Goal: Communication & Community: Participate in discussion

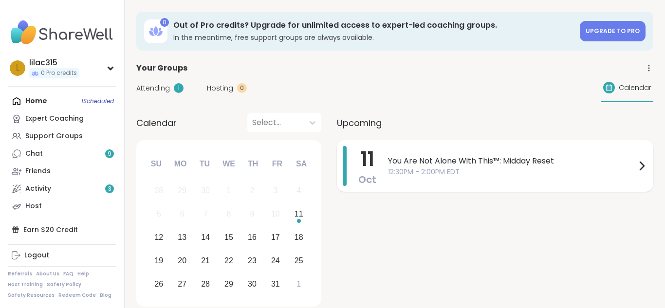
click at [641, 167] on icon at bounding box center [641, 166] width 12 height 12
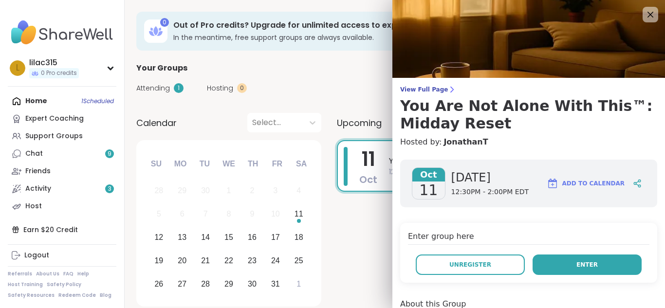
click at [564, 271] on button "Enter" at bounding box center [586, 264] width 109 height 20
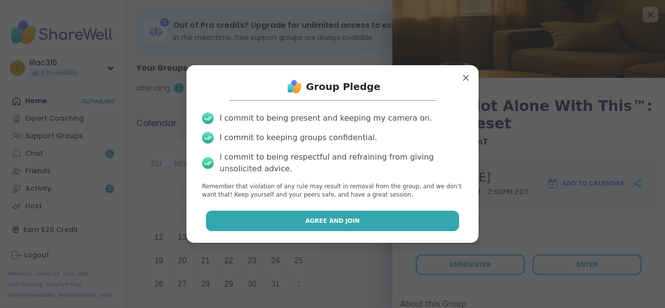
click at [358, 220] on button "Agree and Join" at bounding box center [332, 221] width 253 height 20
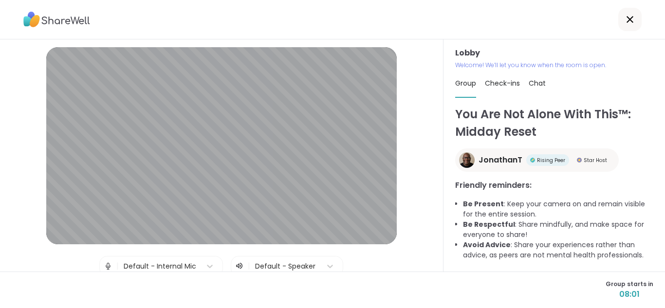
click at [110, 265] on img at bounding box center [108, 265] width 9 height 19
click at [502, 162] on span "JonathanT" at bounding box center [500, 160] width 44 height 12
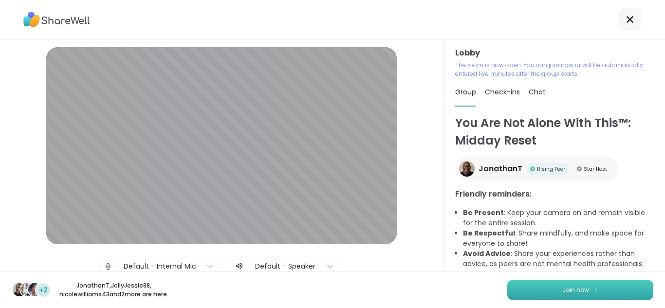
click at [574, 290] on span "Join now" at bounding box center [575, 290] width 27 height 9
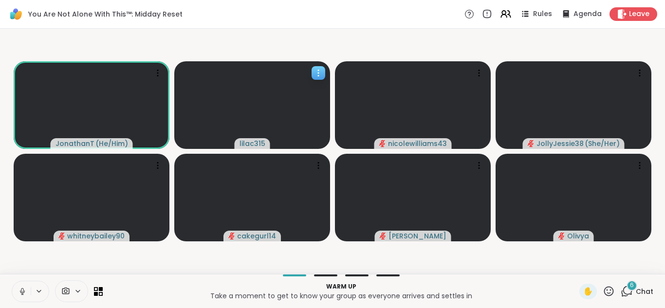
click at [324, 76] on div at bounding box center [318, 73] width 14 height 14
click at [323, 49] on video-player-container "JonathanT ( He/Him ) lilac315 nicolewilliams43 JollyJessie38 ( She/Her ) whitne…" at bounding box center [332, 151] width 653 height 237
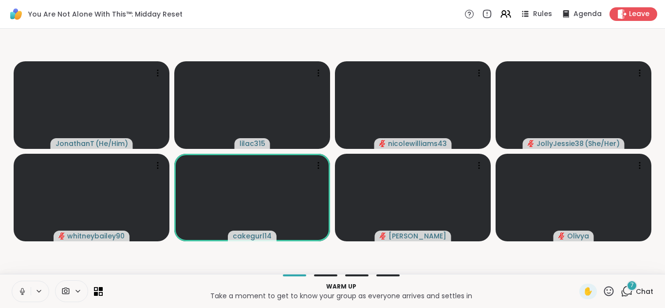
click at [629, 293] on icon at bounding box center [627, 290] width 9 height 9
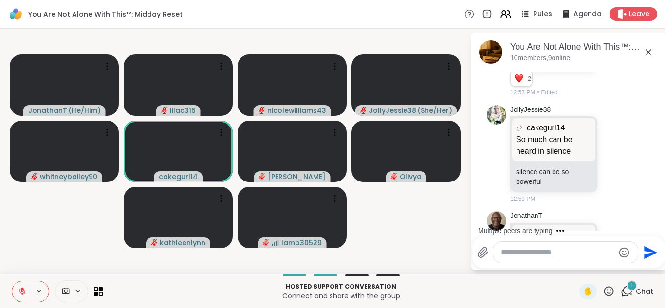
scroll to position [4287, 0]
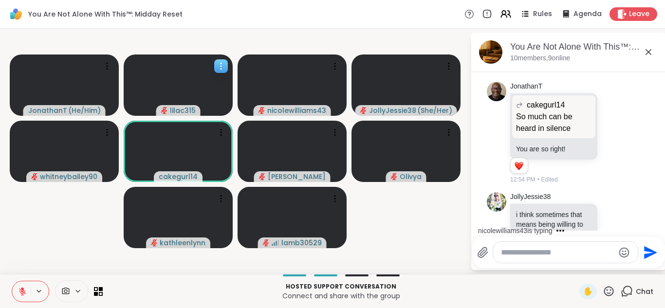
click at [221, 63] on icon at bounding box center [221, 66] width 10 height 10
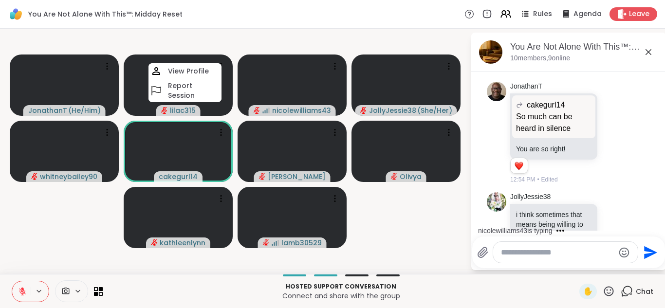
click at [230, 35] on video-player-container "JonathanT ( He/Him ) lilac315 View Profile Report Session nicolewilliams43 Joll…" at bounding box center [235, 151] width 458 height 237
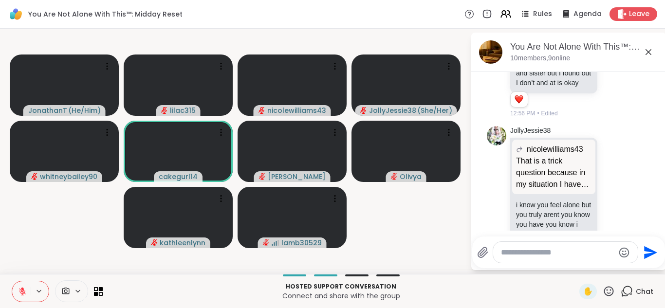
scroll to position [4621, 0]
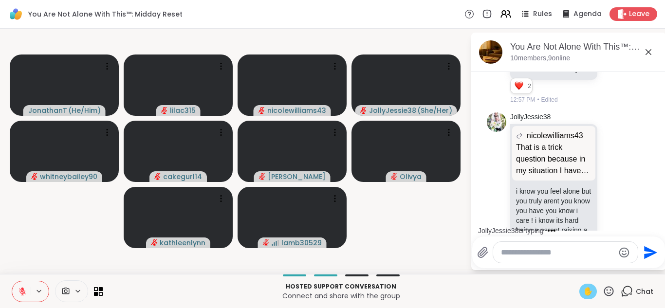
click at [591, 295] on span "✋" at bounding box center [588, 292] width 10 height 12
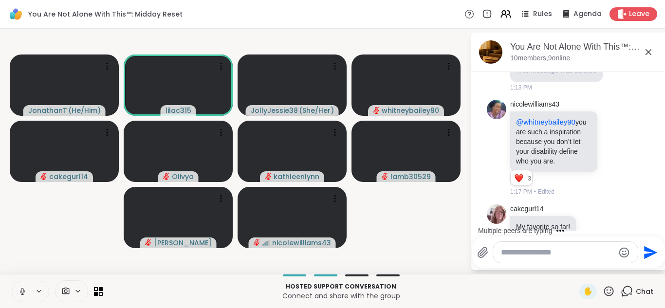
scroll to position [6111, 0]
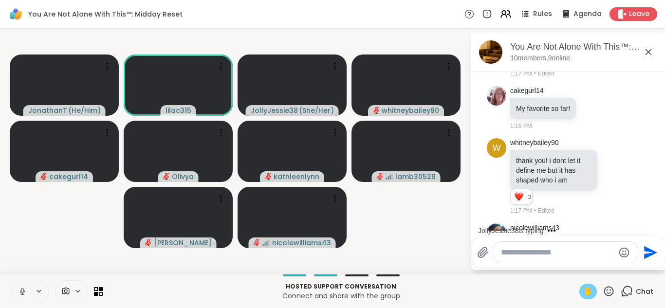
click at [593, 290] on span "✋" at bounding box center [588, 292] width 10 height 12
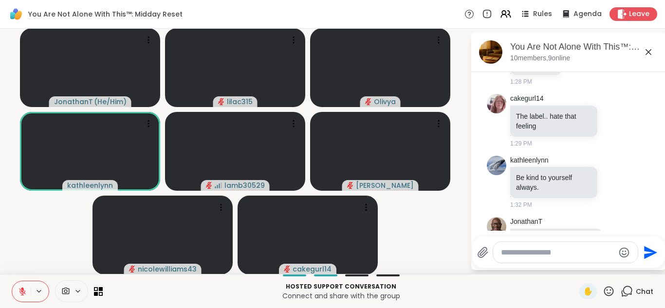
scroll to position [7950, 0]
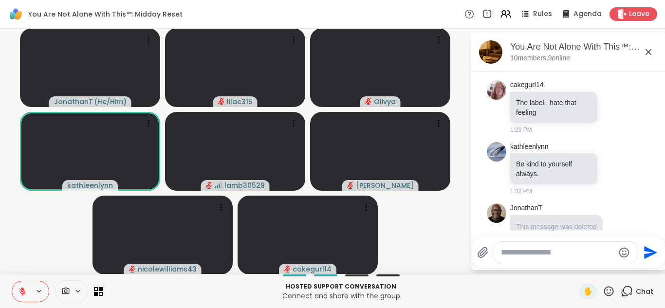
click at [534, 252] on textarea "Type your message" at bounding box center [557, 253] width 113 height 10
type textarea "****"
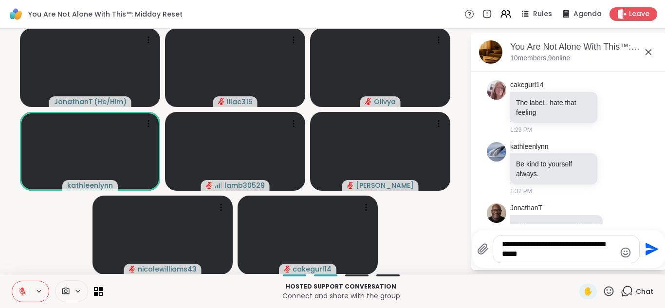
click at [515, 254] on textarea "**********" at bounding box center [558, 248] width 113 height 19
type textarea "**********"
click at [652, 248] on icon "Send" at bounding box center [651, 249] width 13 height 13
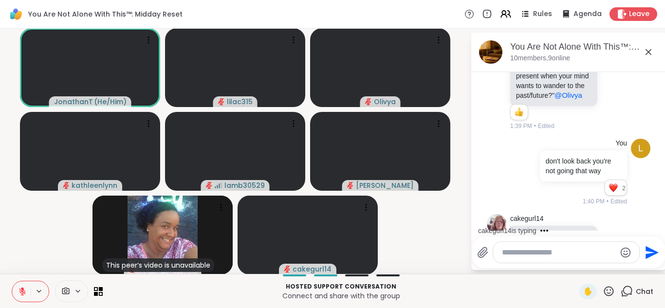
scroll to position [8243, 0]
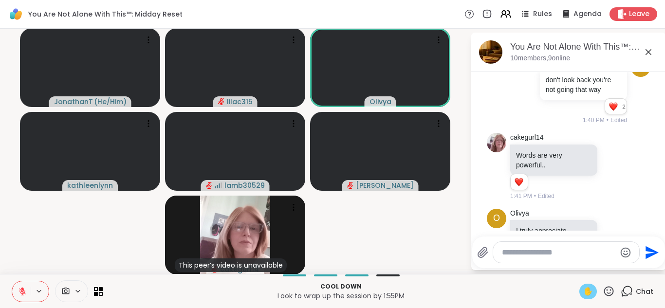
click at [589, 291] on span "✋" at bounding box center [588, 292] width 10 height 12
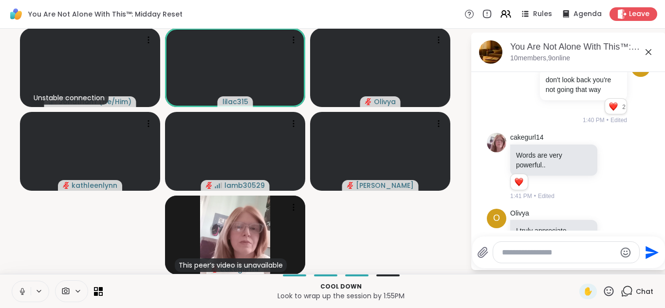
scroll to position [8257, 0]
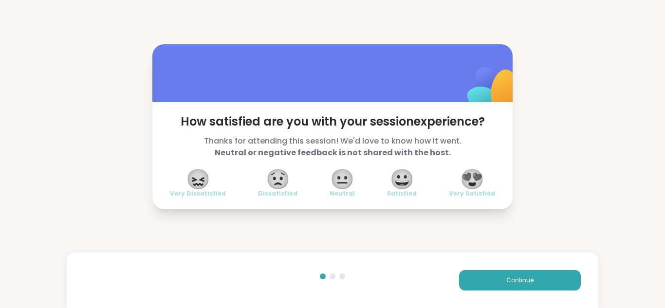
click at [476, 176] on span "😍" at bounding box center [472, 179] width 24 height 18
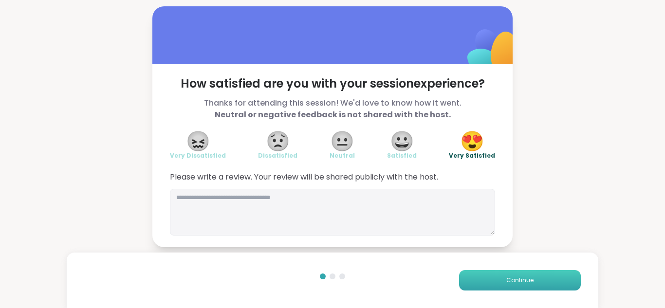
click at [498, 279] on button "Continue" at bounding box center [520, 280] width 122 height 20
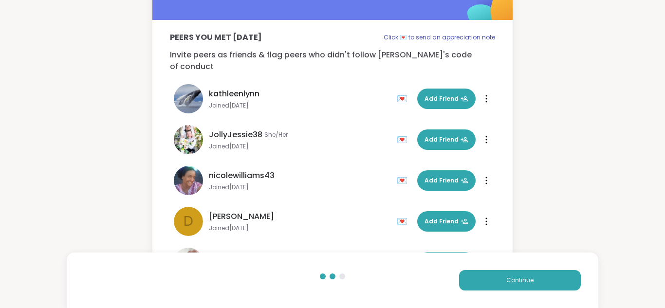
scroll to position [46, 0]
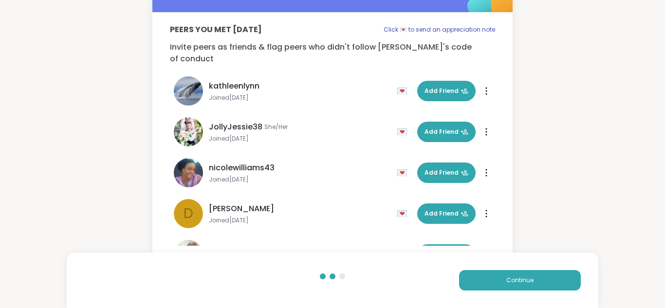
drag, startPoint x: 509, startPoint y: 57, endPoint x: 508, endPoint y: 104, distance: 46.7
click at [508, 104] on div "Peers you met [DATE] Click 💌 to send an appreciation note Invite peers as frien…" at bounding box center [332, 134] width 360 height 245
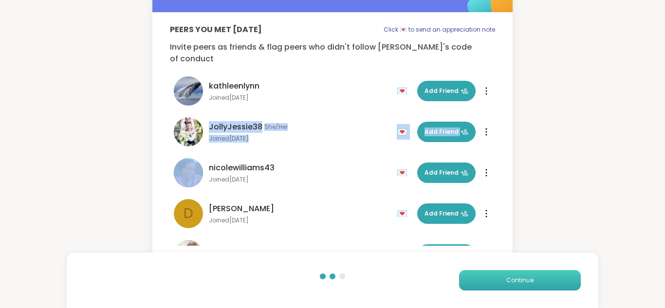
click at [518, 290] on button "Continue" at bounding box center [520, 280] width 122 height 20
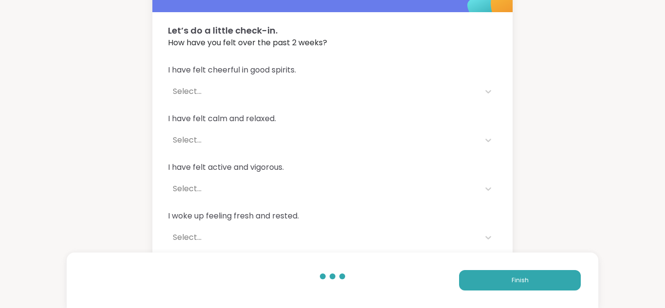
click at [232, 82] on div "Select..." at bounding box center [323, 91] width 311 height 19
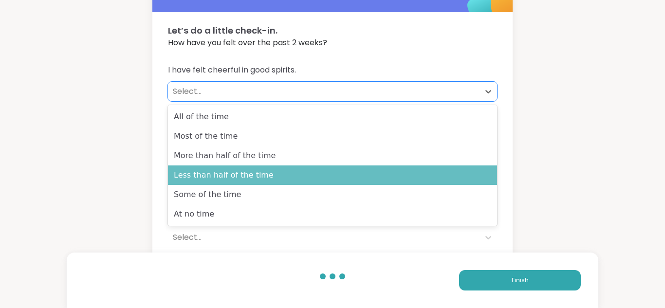
click at [225, 183] on div "Less than half of the time" at bounding box center [332, 174] width 329 height 19
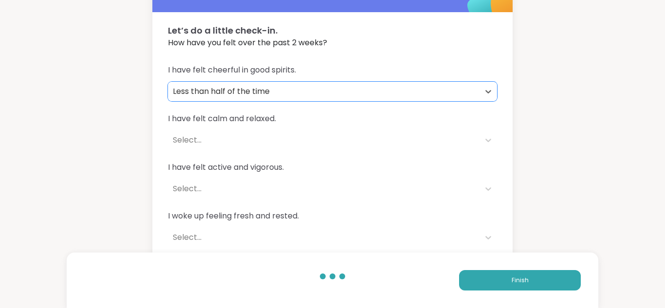
click at [262, 82] on div "Less than half of the time" at bounding box center [323, 91] width 311 height 19
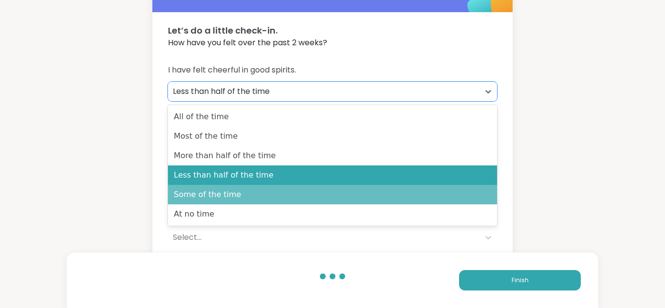
click at [221, 198] on div "Some of the time" at bounding box center [332, 194] width 329 height 19
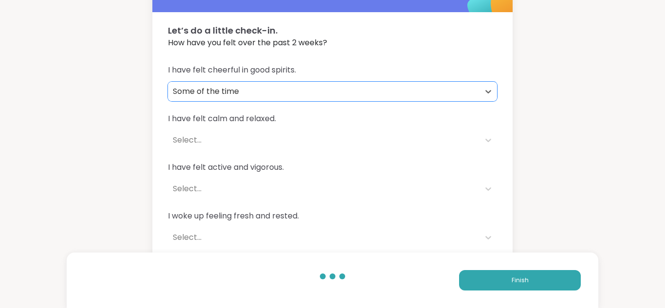
click at [250, 149] on div "Select..." at bounding box center [323, 139] width 311 height 19
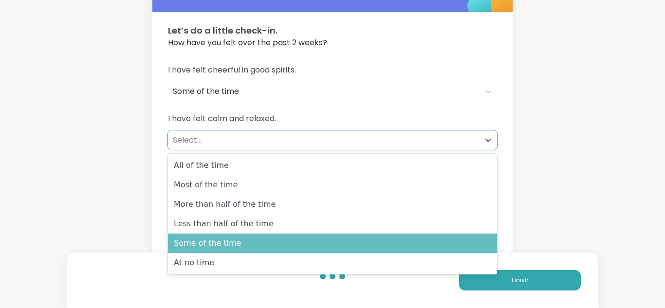
click at [232, 245] on div "Some of the time" at bounding box center [332, 243] width 329 height 19
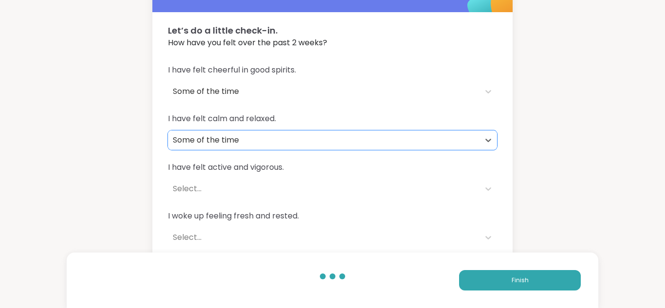
click at [230, 190] on div "Select..." at bounding box center [324, 189] width 302 height 12
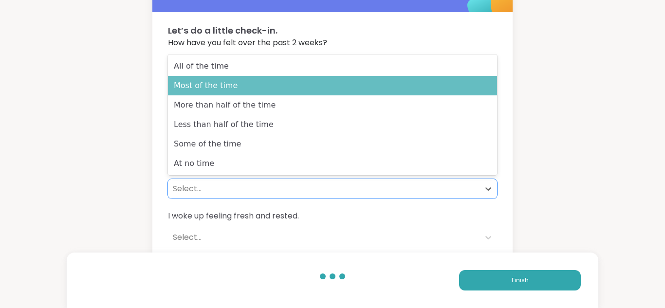
click at [231, 84] on div "Most of the time" at bounding box center [332, 85] width 329 height 19
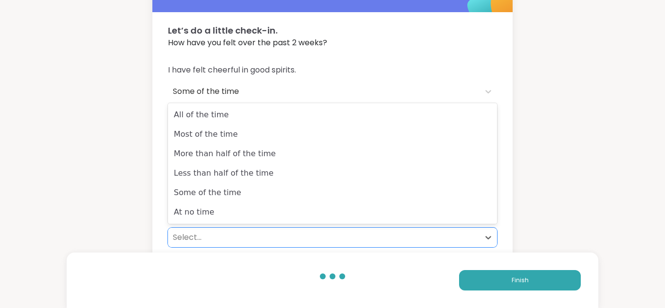
click at [201, 233] on div "Select..." at bounding box center [324, 238] width 302 height 12
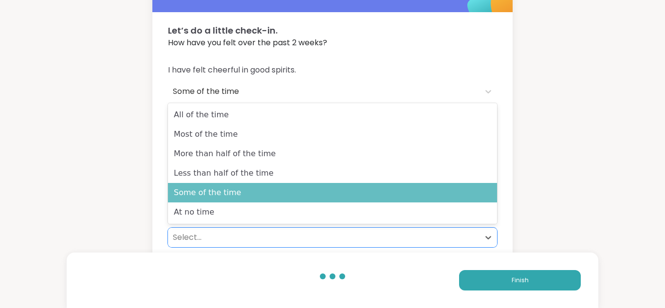
click at [218, 191] on div "Some of the time" at bounding box center [332, 192] width 329 height 19
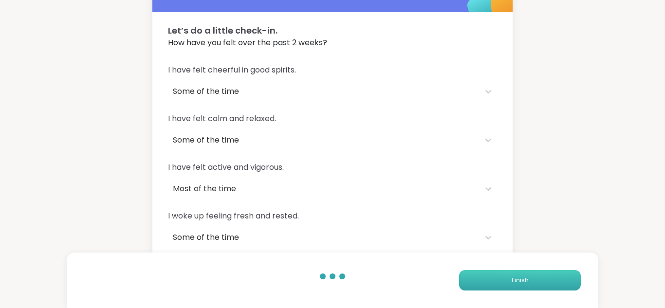
click at [516, 281] on span "Finish" at bounding box center [519, 280] width 17 height 9
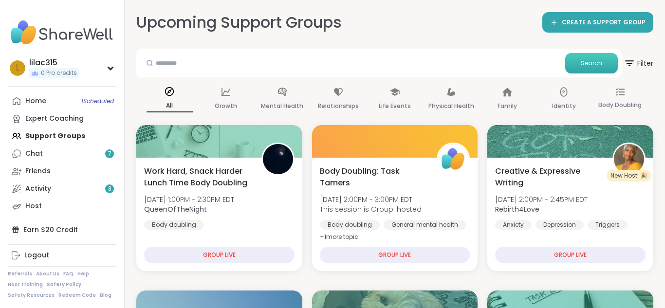
click at [589, 68] on button "Search" at bounding box center [591, 63] width 53 height 20
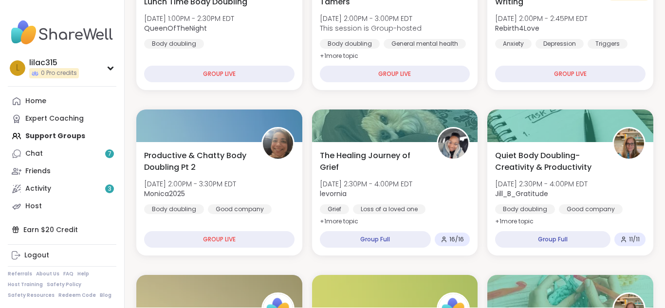
scroll to position [253, 0]
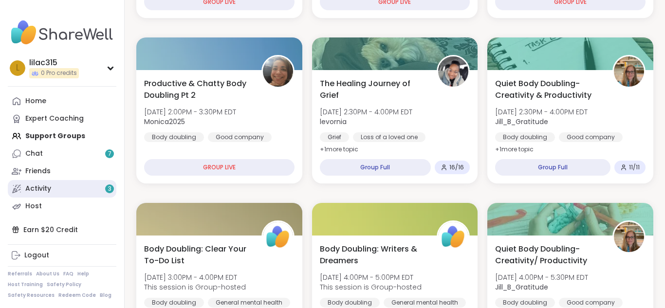
click at [42, 188] on div "Activity 3" at bounding box center [38, 189] width 26 height 10
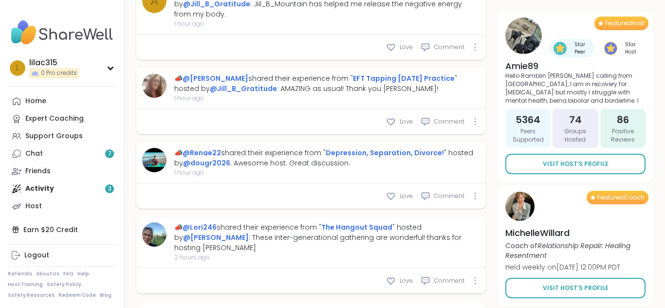
scroll to position [18, 0]
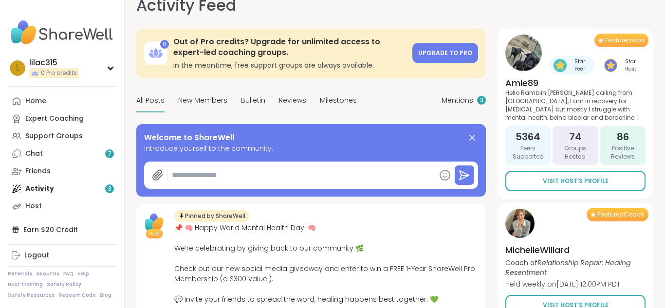
click at [622, 42] on span "Featured Host" at bounding box center [624, 40] width 39 height 8
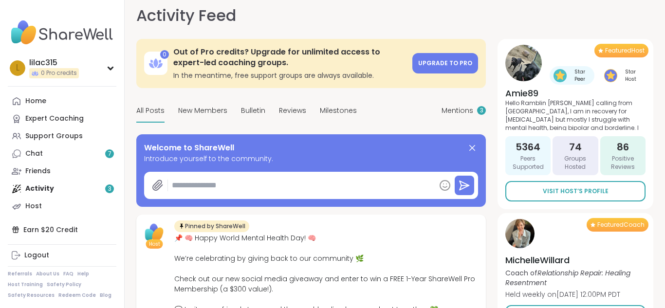
scroll to position [0, 0]
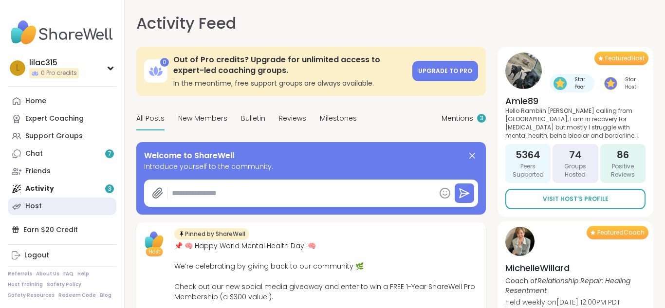
click at [39, 204] on div "Host" at bounding box center [33, 206] width 17 height 10
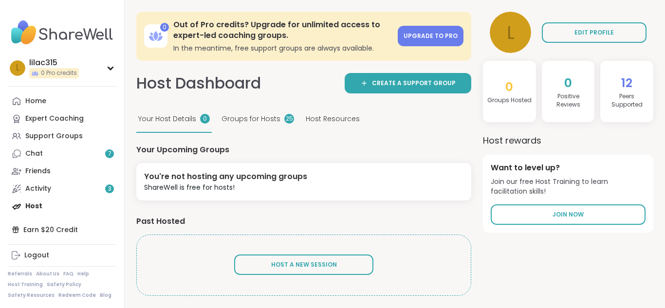
click at [636, 78] on div "12 Peers Supported" at bounding box center [626, 91] width 53 height 61
click at [35, 98] on div "Home" at bounding box center [35, 101] width 21 height 10
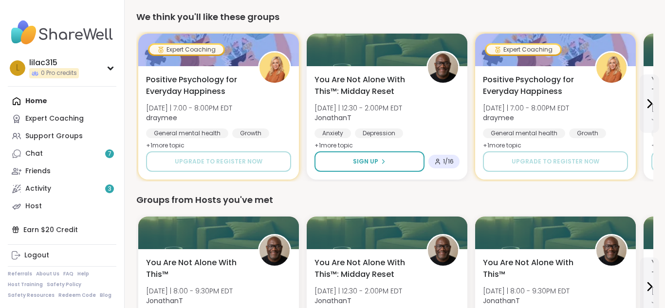
scroll to position [117, 0]
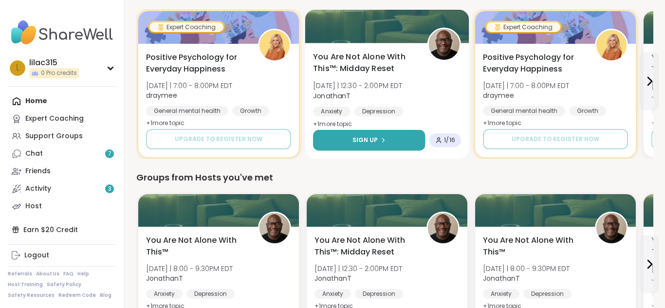
click at [380, 139] on icon at bounding box center [383, 140] width 6 height 6
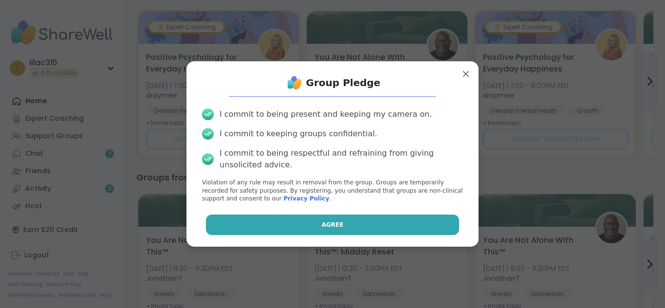
click at [339, 223] on span "Agree" at bounding box center [333, 224] width 22 height 9
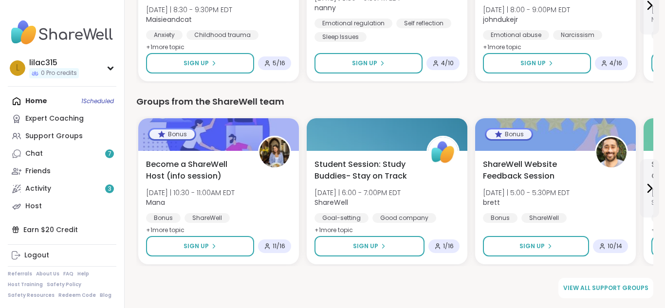
scroll to position [1073, 0]
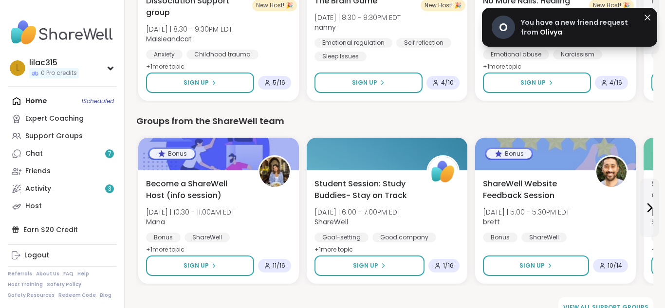
click at [509, 25] on div "O" at bounding box center [502, 27] width 23 height 23
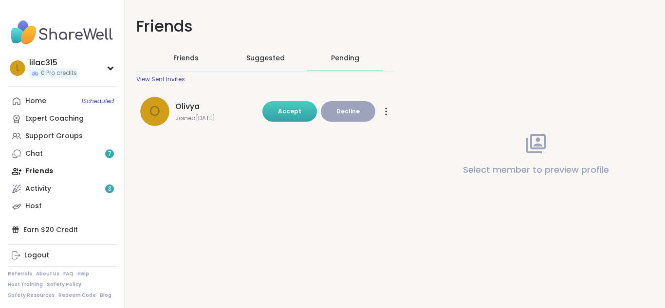
click at [286, 116] on button "Accept" at bounding box center [289, 111] width 54 height 20
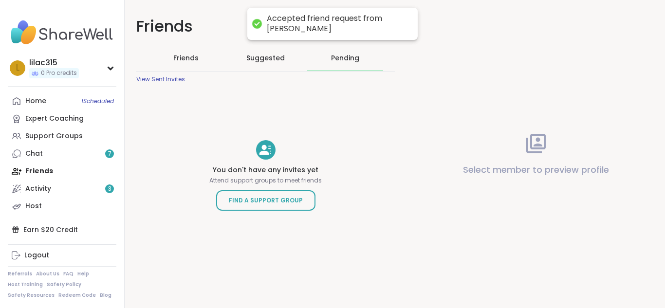
click at [46, 173] on div "Home 1 Scheduled Expert Coaching Support Groups Chat 7 Friends Activity 3 Host" at bounding box center [62, 153] width 108 height 123
click at [48, 97] on link "Home 1 Scheduled" at bounding box center [62, 101] width 108 height 18
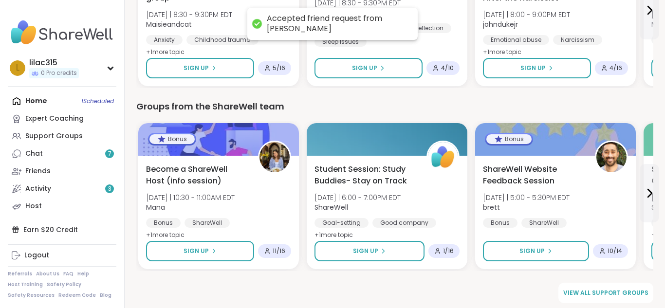
scroll to position [1145, 0]
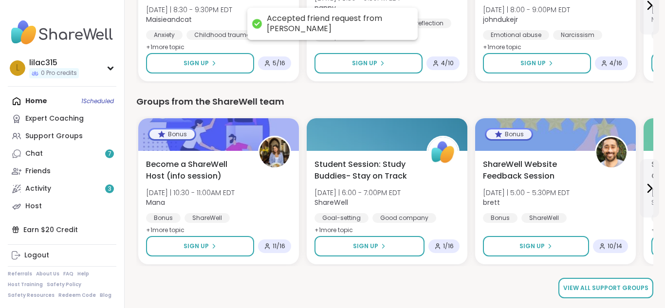
click at [601, 287] on span "View all support groups" at bounding box center [605, 288] width 85 height 9
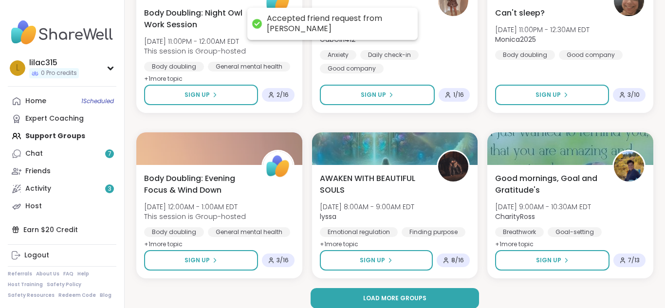
scroll to position [1823, 0]
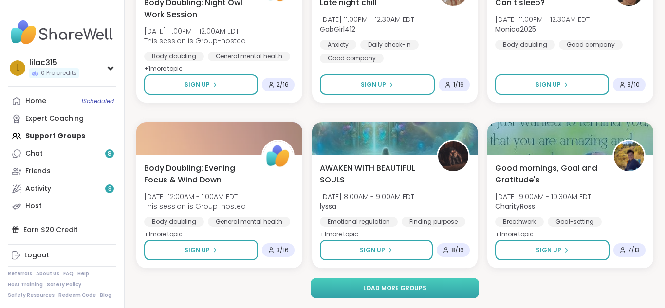
click at [380, 286] on span "Load more groups" at bounding box center [394, 288] width 63 height 9
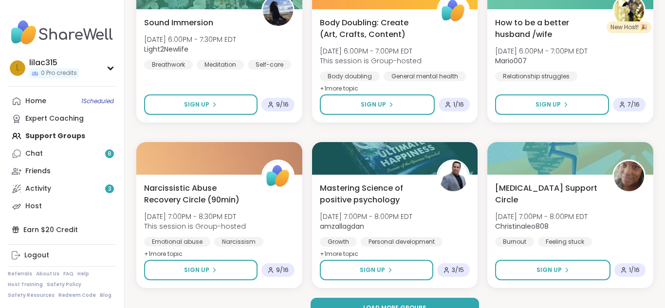
scroll to position [3808, 0]
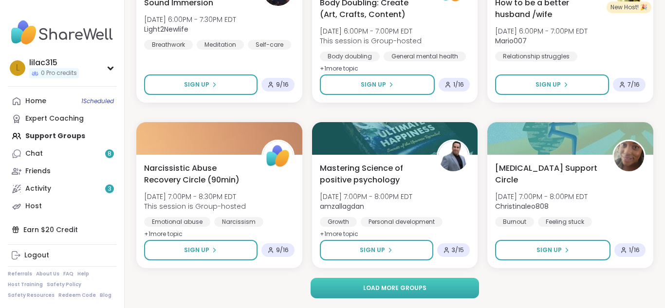
click at [392, 291] on span "Load more groups" at bounding box center [394, 288] width 63 height 9
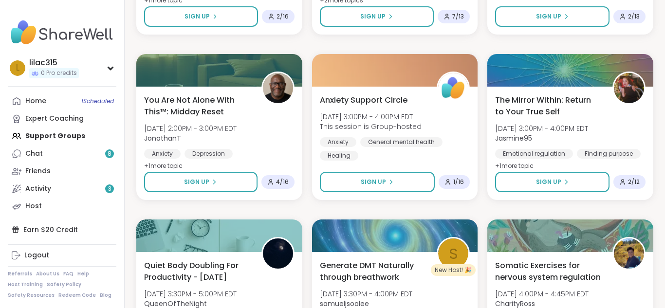
scroll to position [5698, 0]
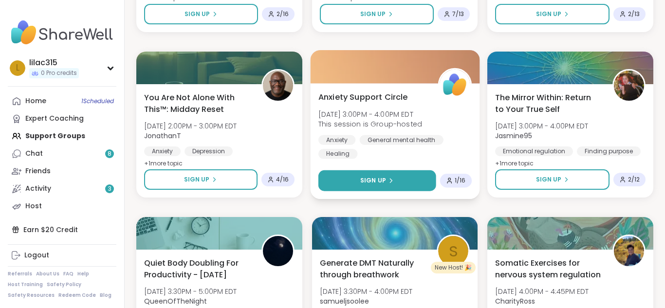
click at [391, 178] on icon at bounding box center [391, 181] width 6 height 6
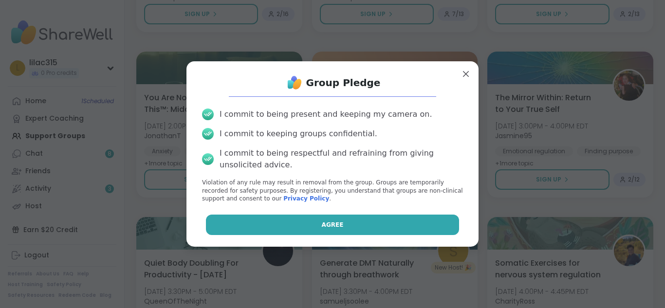
click at [335, 221] on span "Agree" at bounding box center [333, 224] width 22 height 9
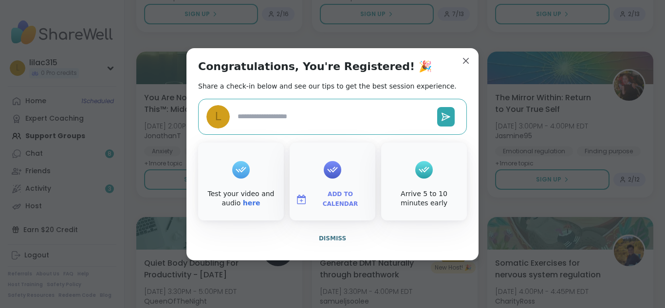
type textarea "*"
click at [335, 184] on div at bounding box center [333, 169] width 18 height 39
click at [340, 238] on span "Dismiss" at bounding box center [332, 238] width 27 height 7
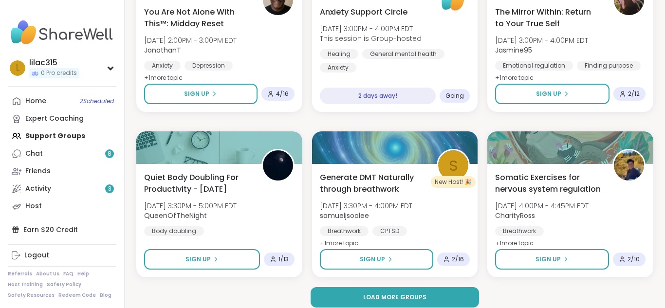
scroll to position [5793, 0]
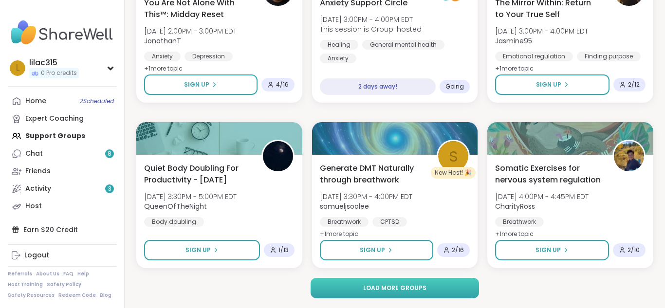
click at [405, 287] on span "Load more groups" at bounding box center [394, 288] width 63 height 9
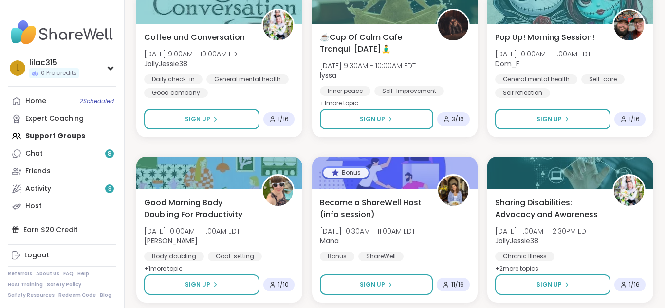
scroll to position [7778, 0]
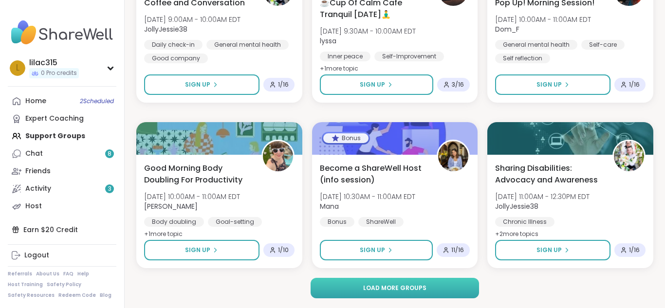
click at [368, 287] on span "Load more groups" at bounding box center [394, 288] width 63 height 9
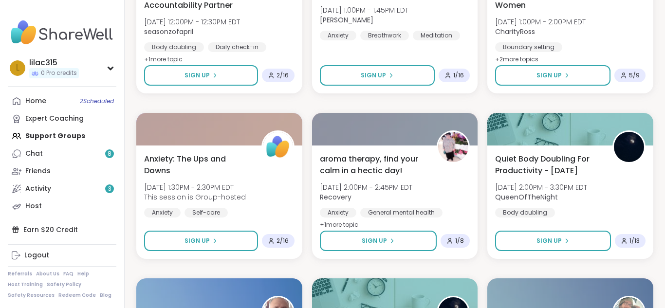
scroll to position [8284, 0]
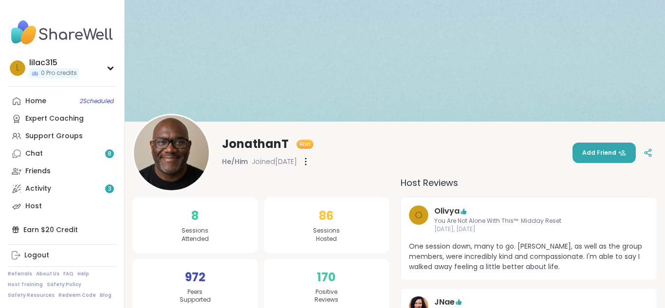
click at [170, 174] on img at bounding box center [171, 152] width 75 height 75
click at [604, 153] on span "Add Friend" at bounding box center [604, 152] width 44 height 9
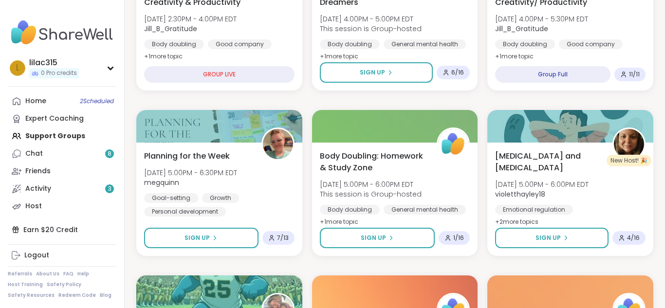
scroll to position [350, 0]
